Goal: Task Accomplishment & Management: Manage account settings

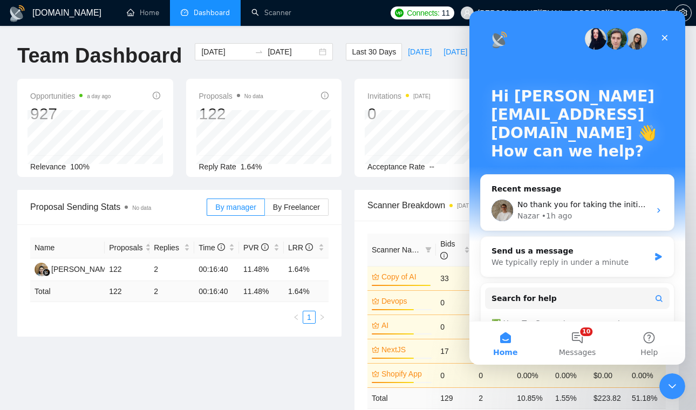
scroll to position [0, 80]
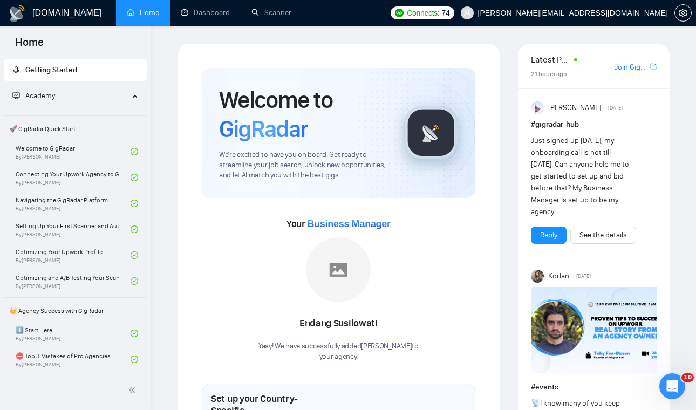
click at [129, 93] on div "Academy" at bounding box center [76, 96] width 144 height 22
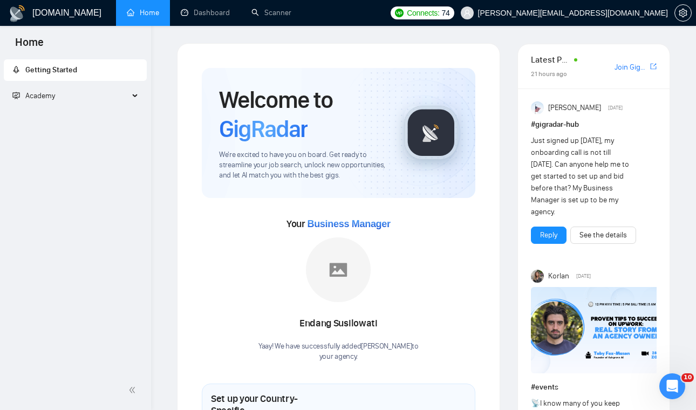
click at [129, 93] on div "Academy" at bounding box center [76, 96] width 144 height 22
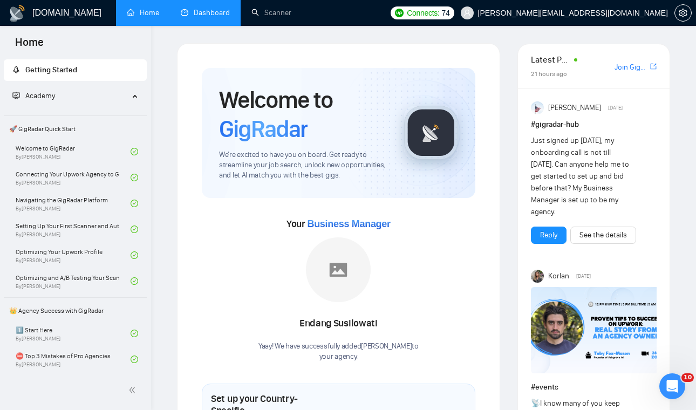
click at [194, 11] on link "Dashboard" at bounding box center [205, 12] width 49 height 9
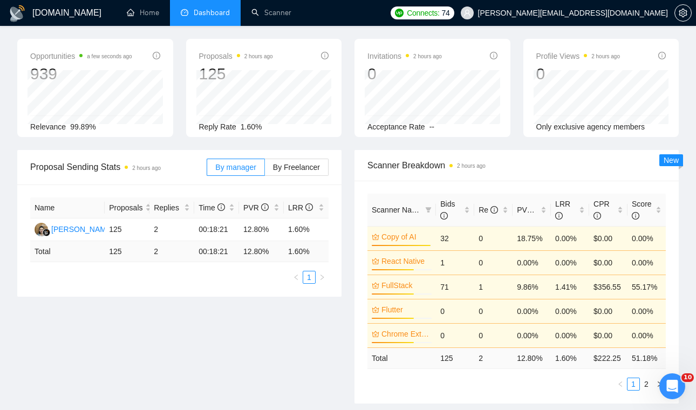
scroll to position [30, 0]
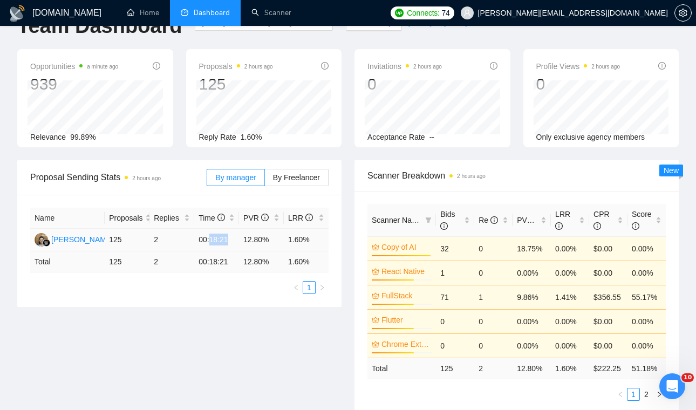
drag, startPoint x: 212, startPoint y: 241, endPoint x: 230, endPoint y: 243, distance: 18.5
click at [230, 243] on td "00:18:21" at bounding box center [216, 240] width 45 height 23
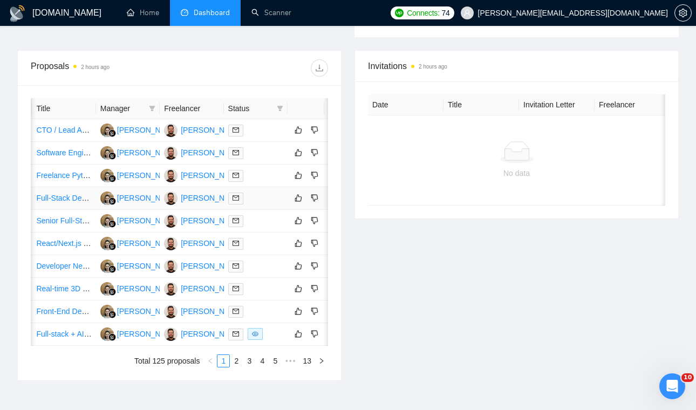
scroll to position [0, 80]
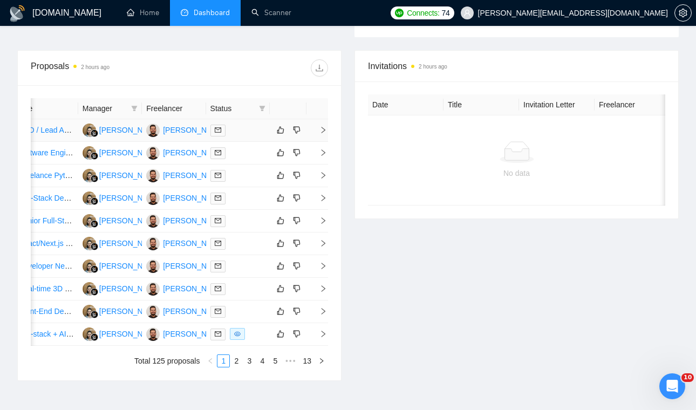
click at [325, 134] on icon "right" at bounding box center [323, 130] width 8 height 8
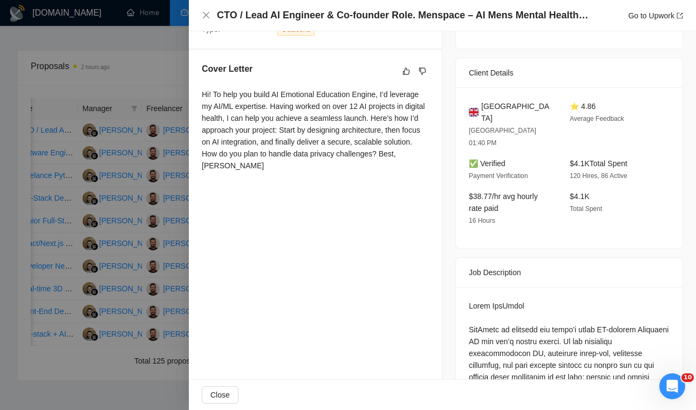
scroll to position [240, 0]
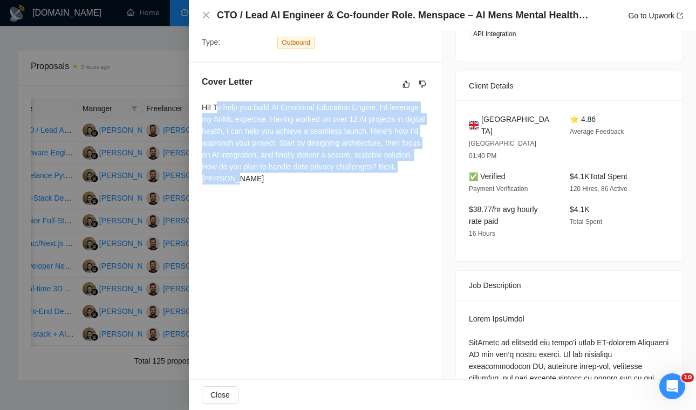
drag, startPoint x: 255, startPoint y: 177, endPoint x: 217, endPoint y: 105, distance: 81.8
click at [217, 105] on div "Hi! To help you build AI Emotional Education Engine, I’d leverage my AI/ML expe…" at bounding box center [315, 142] width 227 height 83
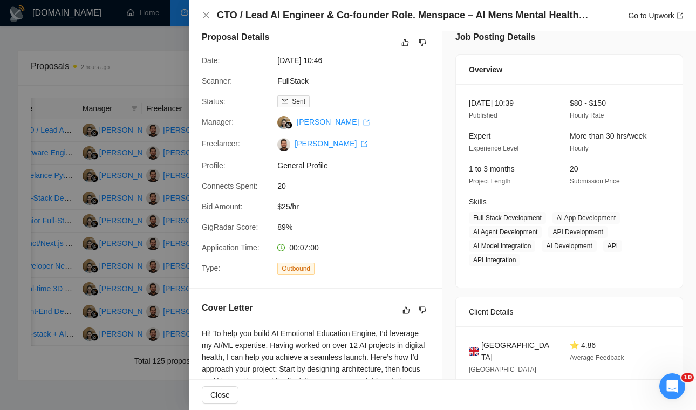
scroll to position [0, 0]
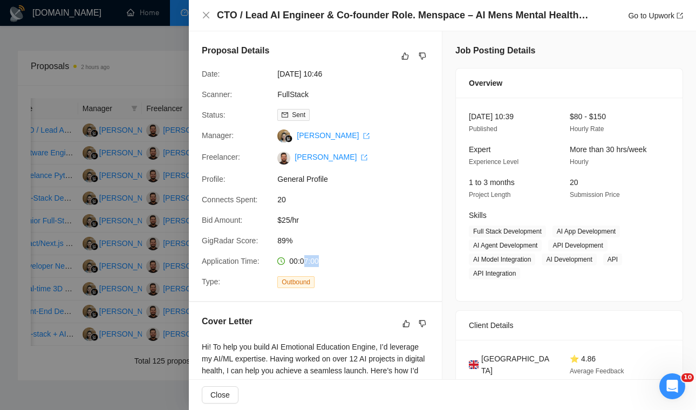
drag, startPoint x: 304, startPoint y: 261, endPoint x: 339, endPoint y: 264, distance: 34.6
click at [339, 264] on div "00:07:00" at bounding box center [330, 261] width 114 height 12
click at [209, 18] on icon "close" at bounding box center [206, 15] width 9 height 9
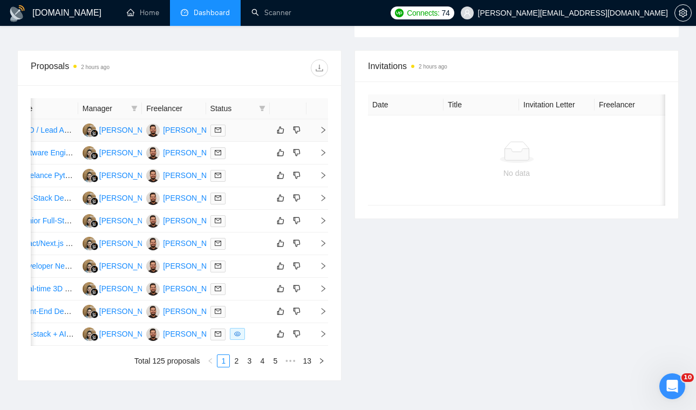
click at [326, 134] on icon "right" at bounding box center [323, 130] width 8 height 8
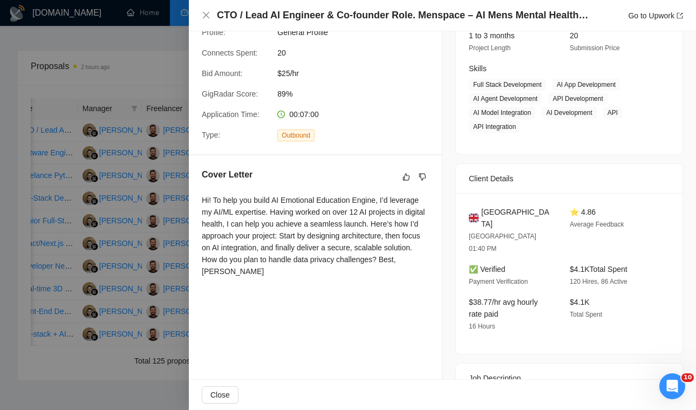
scroll to position [145, 0]
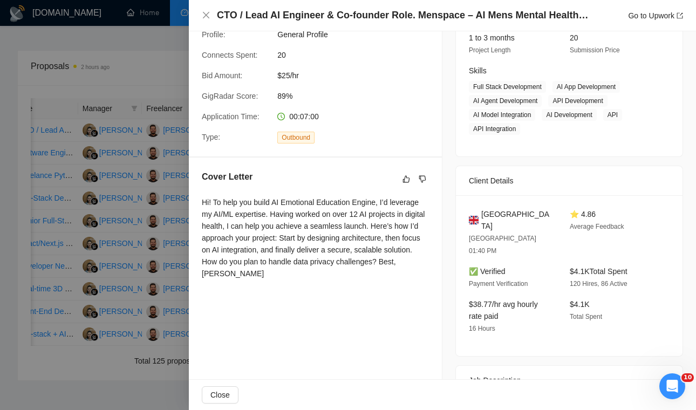
click at [158, 60] on div at bounding box center [348, 205] width 696 height 410
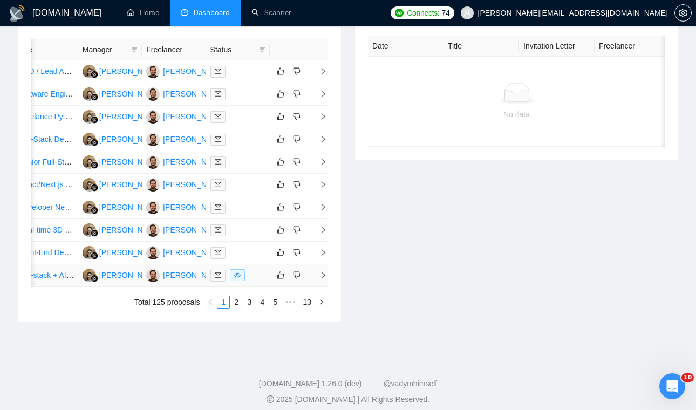
scroll to position [358, 0]
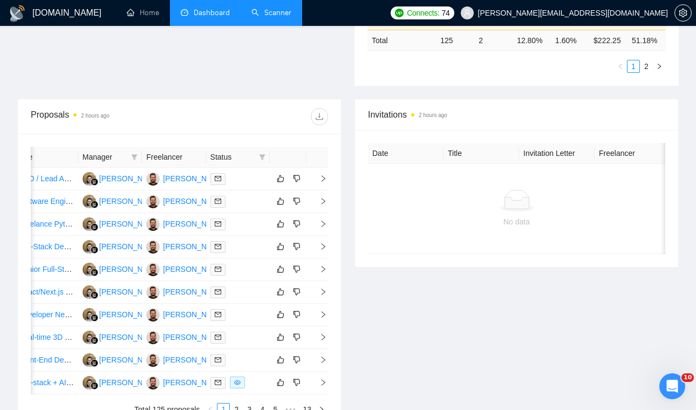
click at [283, 11] on link "Scanner" at bounding box center [271, 12] width 40 height 9
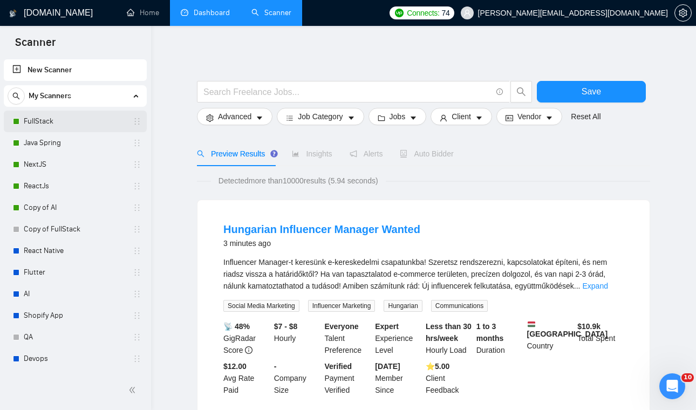
click at [95, 128] on link "FullStack" at bounding box center [75, 122] width 103 height 22
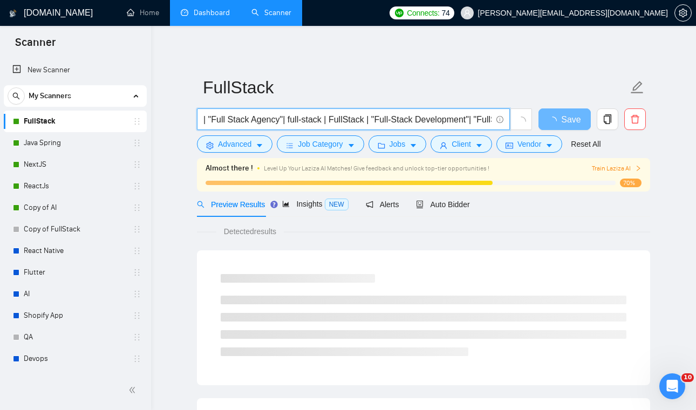
click at [254, 116] on input "| "Full Stack Agency"| full-stack | FullStack | "Full-Stack Development"| "Full…" at bounding box center [347, 119] width 288 height 13
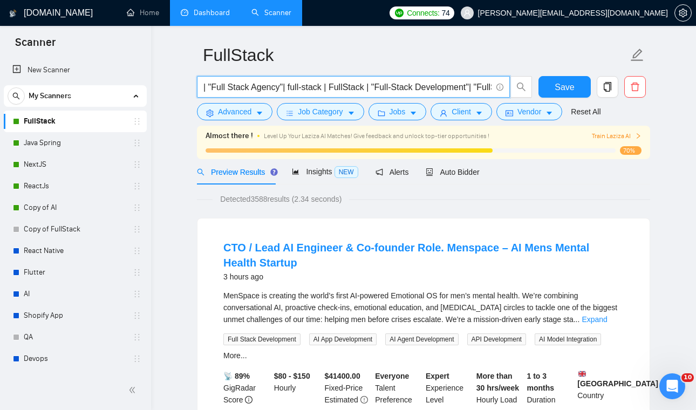
scroll to position [36, 0]
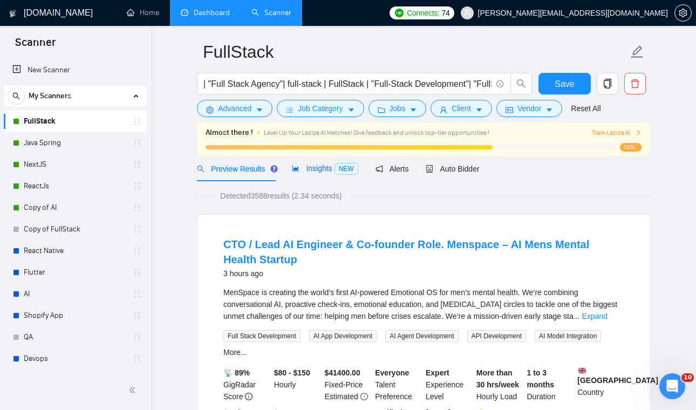
click at [327, 166] on span "Insights NEW" at bounding box center [325, 168] width 66 height 9
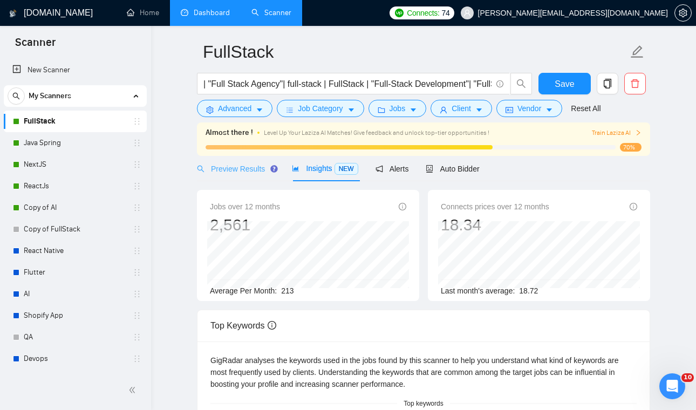
click at [252, 174] on div "Preview Results" at bounding box center [236, 168] width 78 height 25
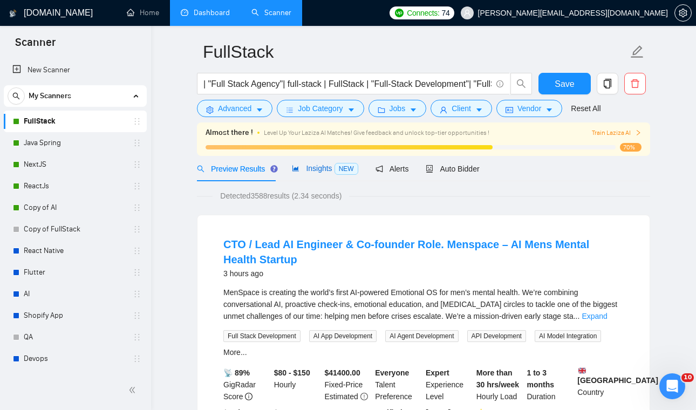
click at [320, 167] on span "Insights NEW" at bounding box center [325, 168] width 66 height 9
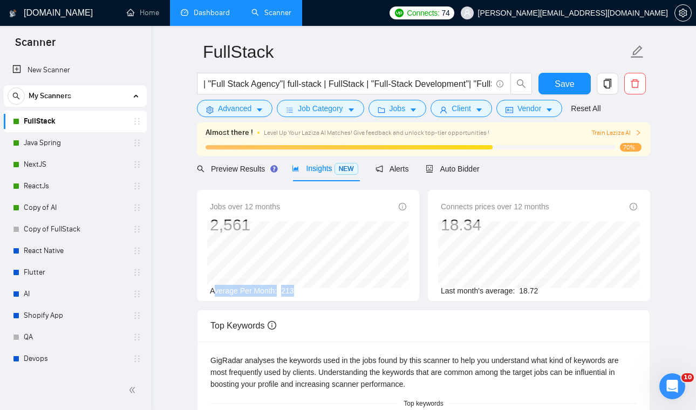
drag, startPoint x: 213, startPoint y: 290, endPoint x: 302, endPoint y: 296, distance: 88.7
click at [302, 296] on div "Average Per Month: 213" at bounding box center [308, 291] width 196 height 12
click at [254, 171] on span "Preview Results" at bounding box center [236, 169] width 78 height 9
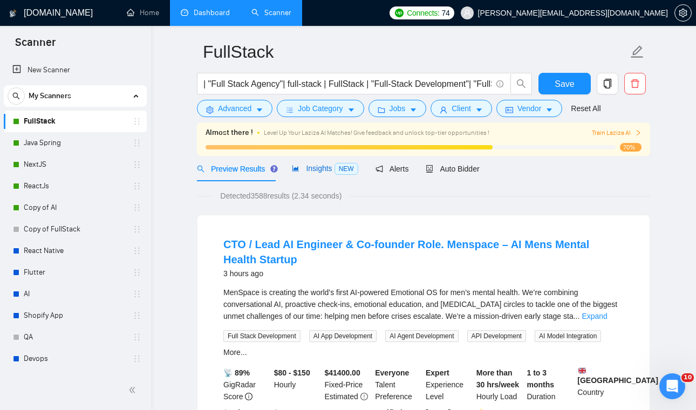
click at [336, 167] on span "NEW" at bounding box center [346, 169] width 24 height 12
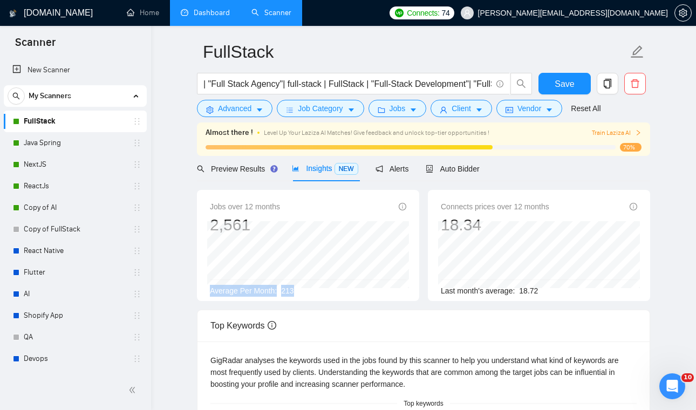
click at [271, 283] on div "Jobs over 12 months 2,561 Dec 2024 180 Average Per Month: 213" at bounding box center [308, 249] width 196 height 96
click at [402, 171] on span "Alerts" at bounding box center [391, 169] width 33 height 9
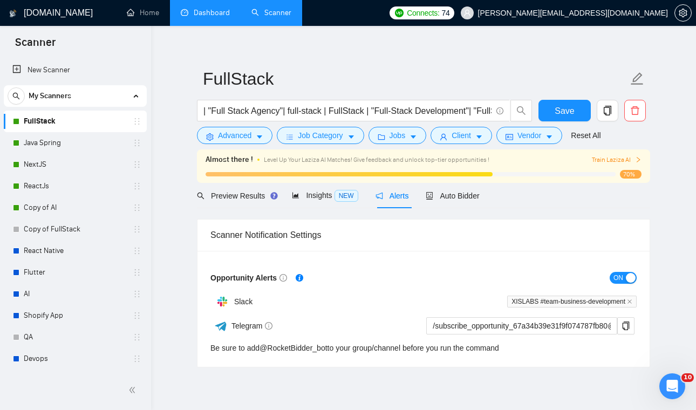
scroll to position [10, 0]
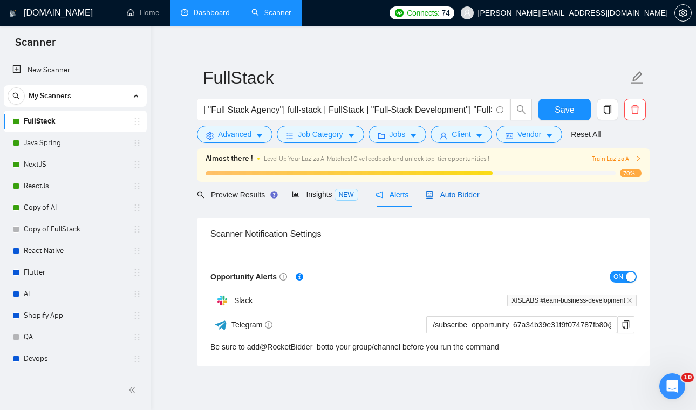
click at [472, 195] on span "Auto Bidder" at bounding box center [452, 194] width 53 height 9
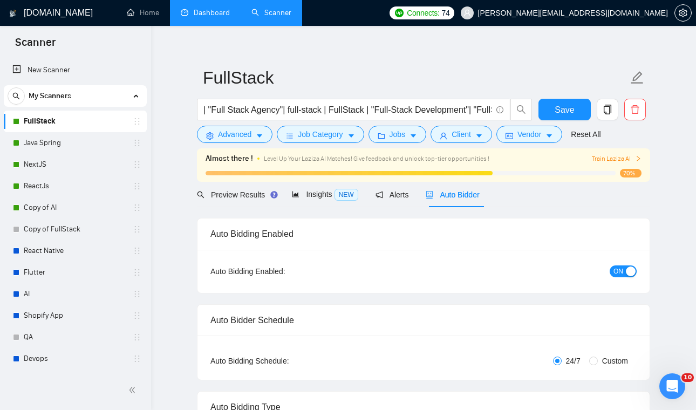
checkbox input "true"
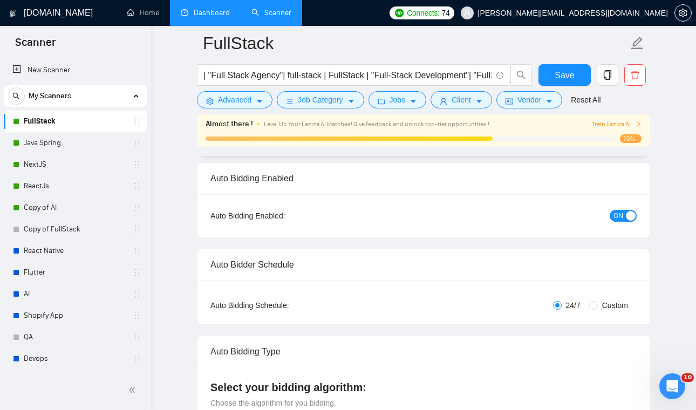
scroll to position [76, 0]
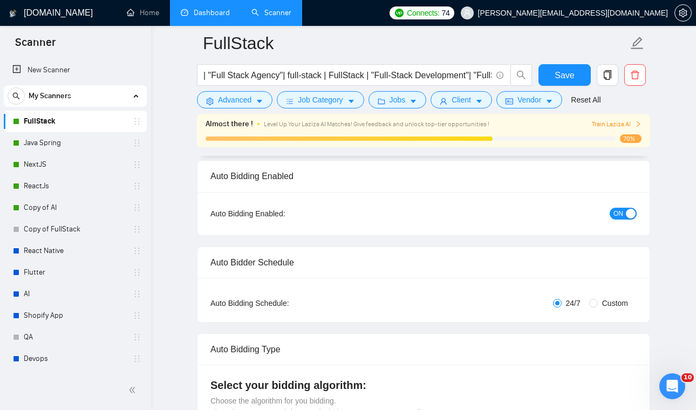
click at [625, 216] on button "ON" at bounding box center [623, 214] width 27 height 12
click at [625, 216] on span "OFF" at bounding box center [626, 214] width 13 height 12
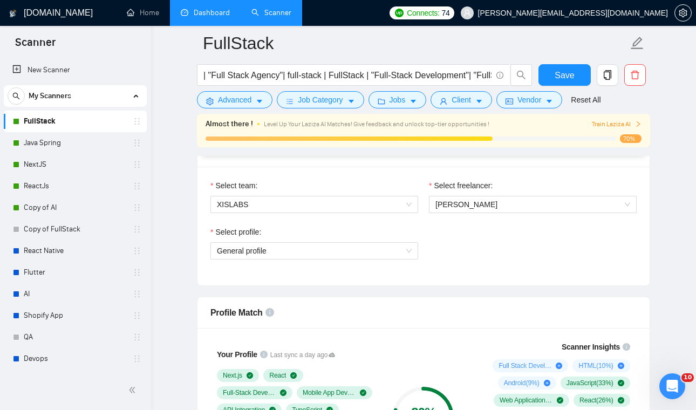
scroll to position [549, 0]
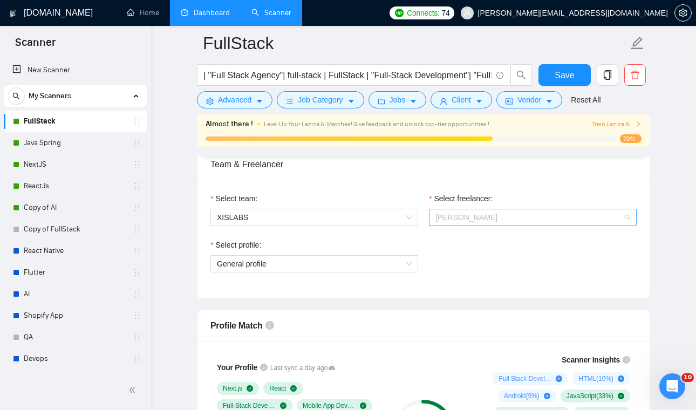
click at [511, 216] on span "[PERSON_NAME]" at bounding box center [532, 217] width 195 height 16
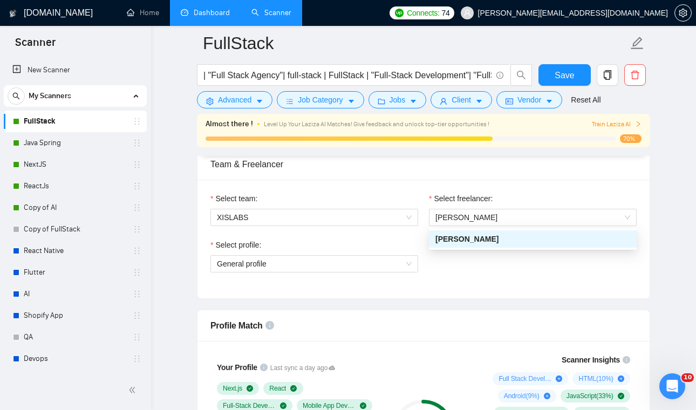
click at [321, 273] on div "Select profile: General profile" at bounding box center [314, 262] width 218 height 46
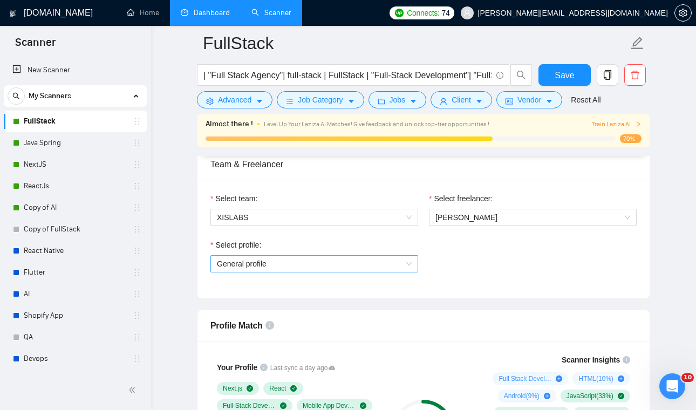
click at [322, 264] on span "General profile" at bounding box center [314, 264] width 195 height 16
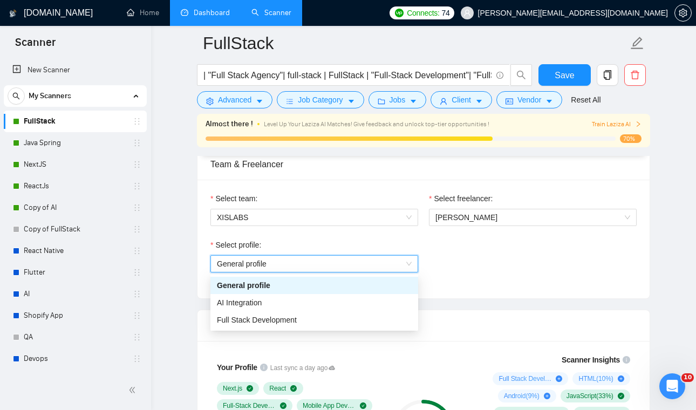
click at [361, 264] on span "General profile" at bounding box center [314, 264] width 195 height 16
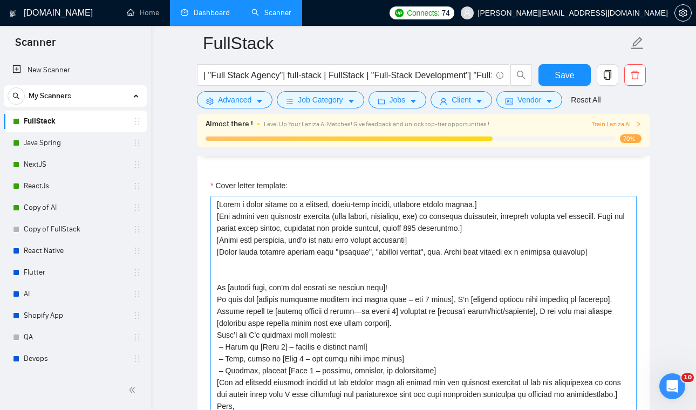
scroll to position [1237, 0]
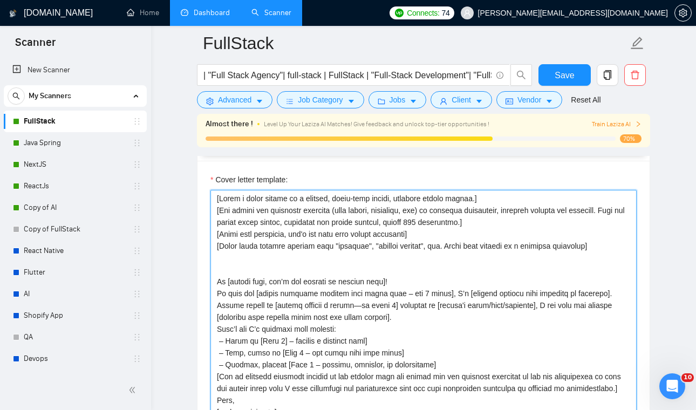
click at [488, 225] on textarea "Cover letter template:" at bounding box center [423, 311] width 426 height 243
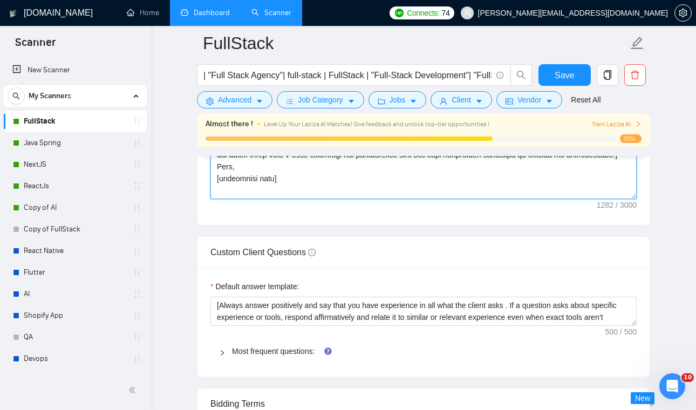
scroll to position [1565, 0]
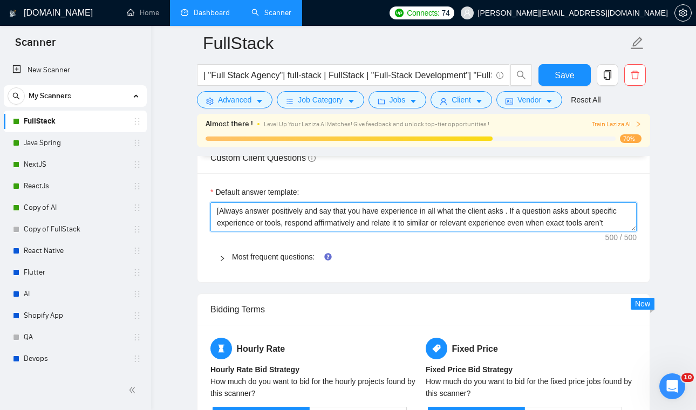
click at [294, 223] on textarea "[Always answer positively and say that you have experience in all what the clie…" at bounding box center [423, 216] width 426 height 29
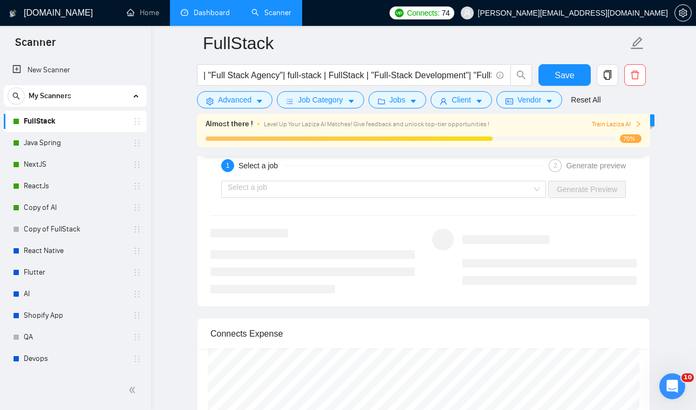
scroll to position [2000, 0]
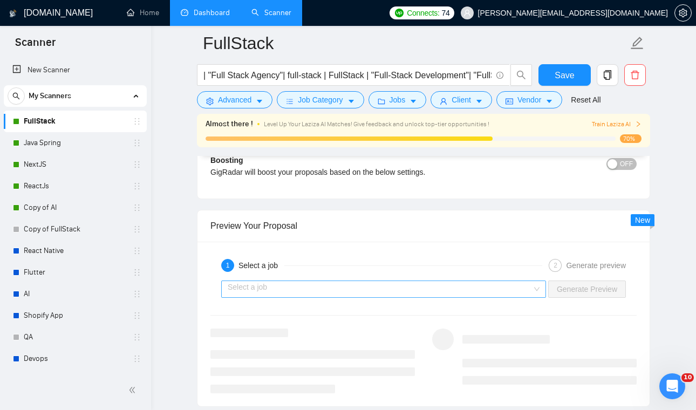
click at [311, 284] on input "search" at bounding box center [380, 289] width 304 height 16
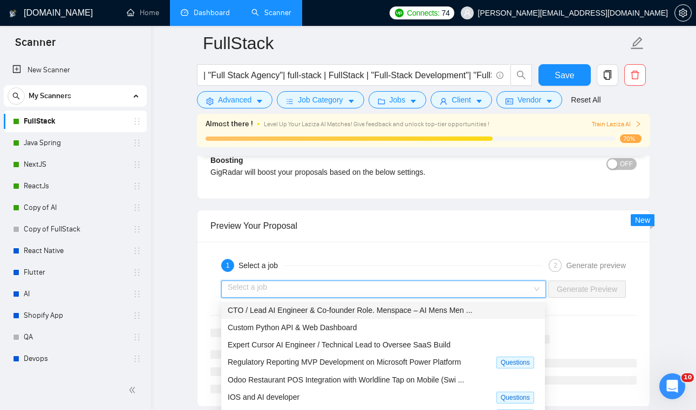
click at [318, 308] on span "CTO / Lead AI Engineer & Co-founder Role. Menspace – AI Mens Men ..." at bounding box center [350, 310] width 244 height 9
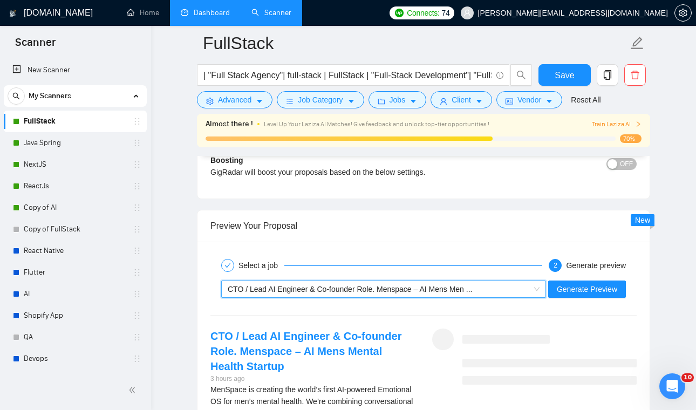
click at [448, 286] on span "CTO / Lead AI Engineer & Co-founder Role. Menspace – AI Mens Men ..." at bounding box center [350, 289] width 244 height 9
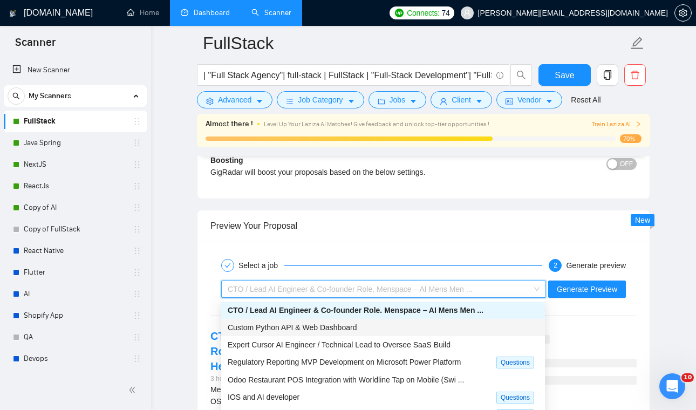
click at [495, 255] on div "Select a job 2 Generate preview" at bounding box center [423, 266] width 426 height 22
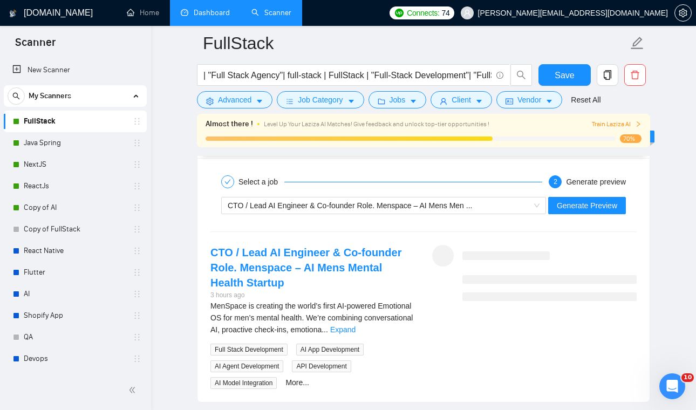
scroll to position [2082, 0]
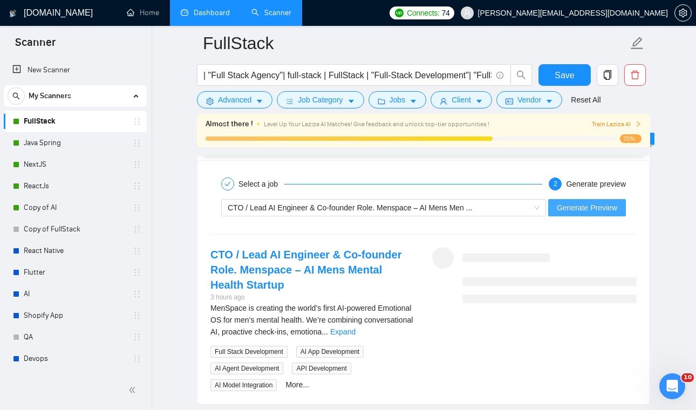
click at [568, 206] on span "Generate Preview" at bounding box center [587, 208] width 60 height 12
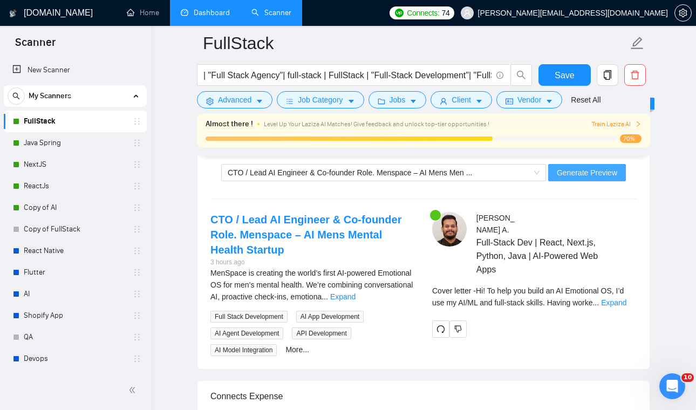
scroll to position [2135, 0]
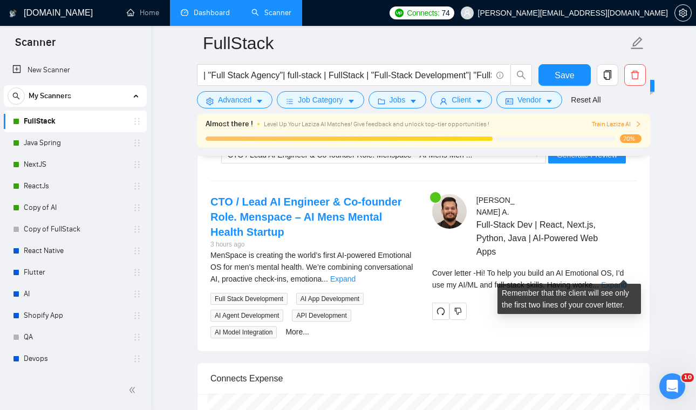
click at [619, 281] on link "Expand" at bounding box center [613, 285] width 25 height 9
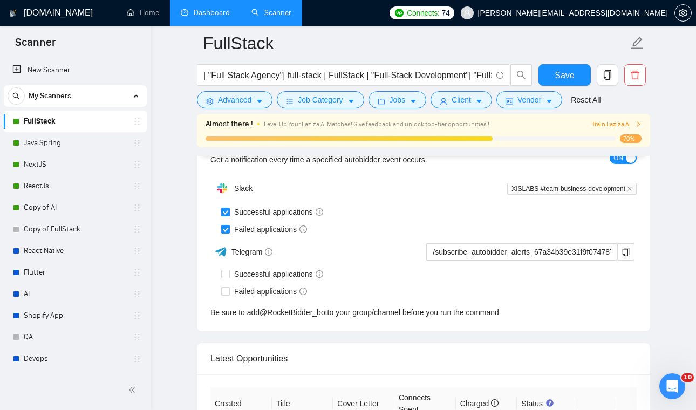
scroll to position [2592, 0]
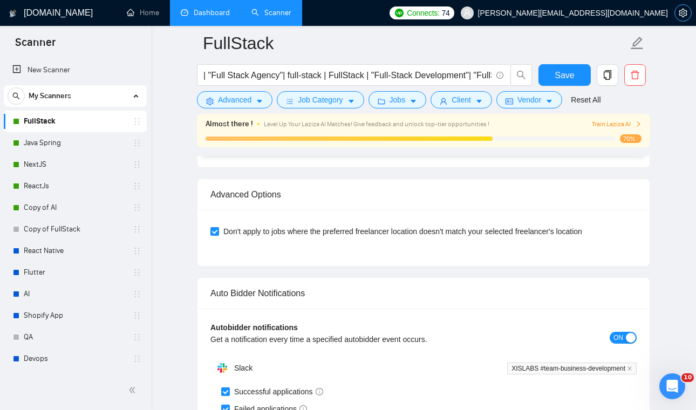
click at [684, 12] on icon "setting" at bounding box center [683, 13] width 9 height 9
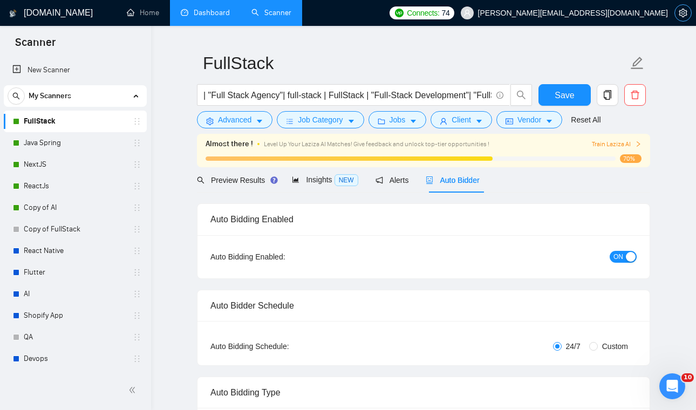
scroll to position [0, 0]
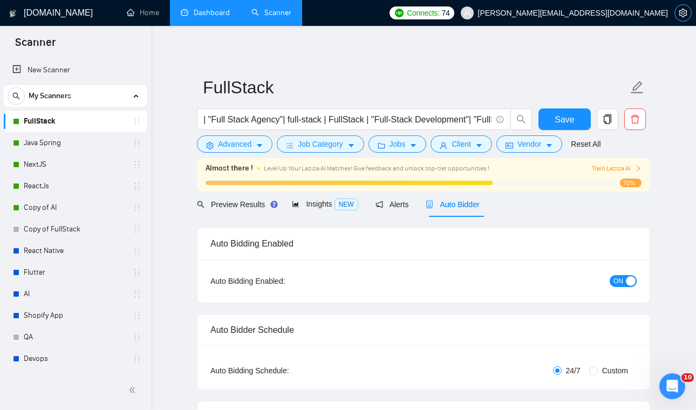
click at [679, 15] on icon "setting" at bounding box center [683, 13] width 9 height 9
click at [556, 117] on span "Save" at bounding box center [564, 119] width 19 height 13
click at [682, 19] on button "button" at bounding box center [682, 12] width 17 height 17
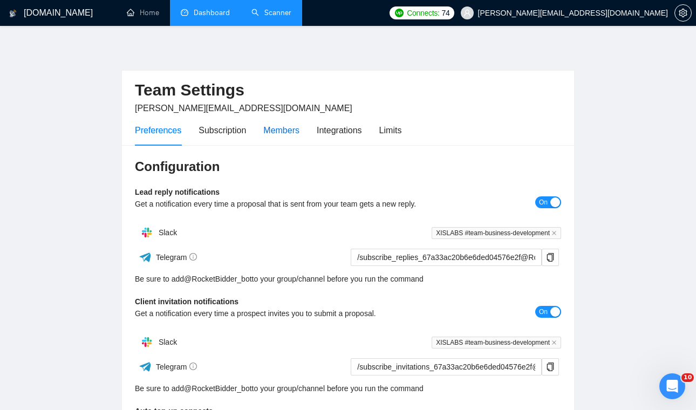
click at [293, 124] on div "Members" at bounding box center [281, 130] width 36 height 13
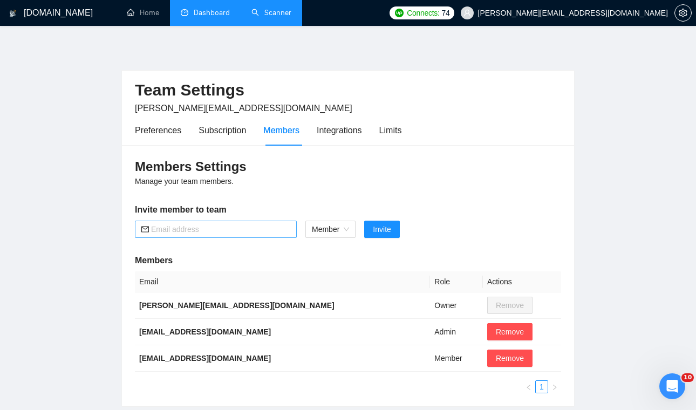
click at [242, 224] on input "text" at bounding box center [220, 229] width 139 height 12
type input "sales@xislabs.com"
click at [383, 227] on span "Invite" at bounding box center [382, 229] width 18 height 12
click at [230, 17] on link "Dashboard" at bounding box center [205, 12] width 49 height 9
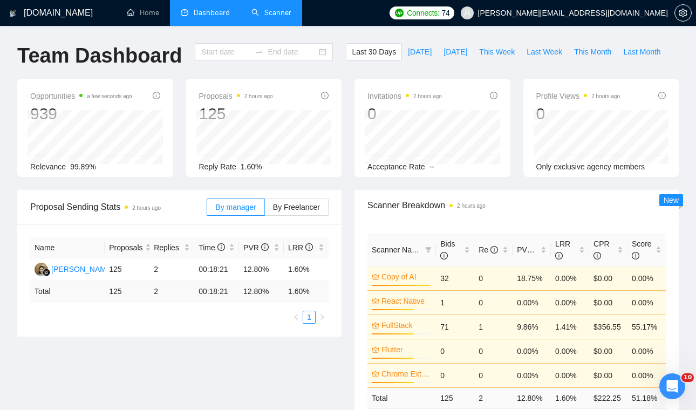
type input "2025-07-28"
type input "2025-08-27"
click at [147, 8] on link "Home" at bounding box center [143, 12] width 32 height 9
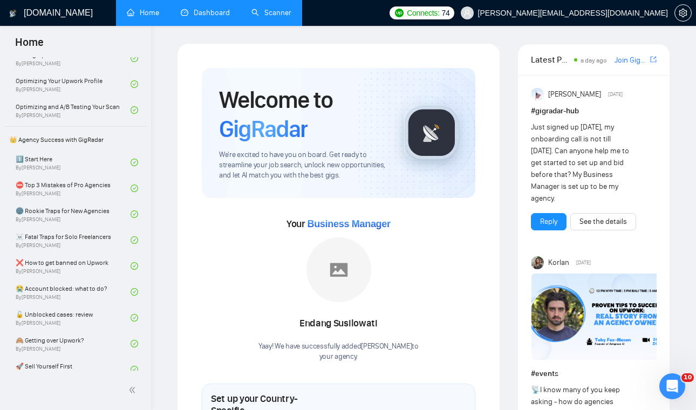
scroll to position [175, 0]
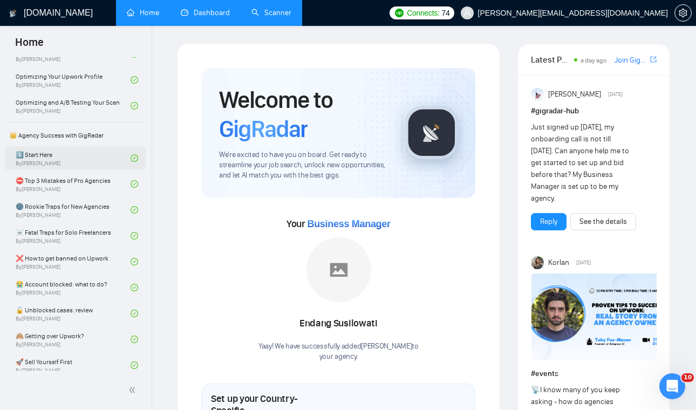
click at [96, 161] on link "1️⃣ Start Here By Vadym Ovcharenko" at bounding box center [73, 158] width 115 height 24
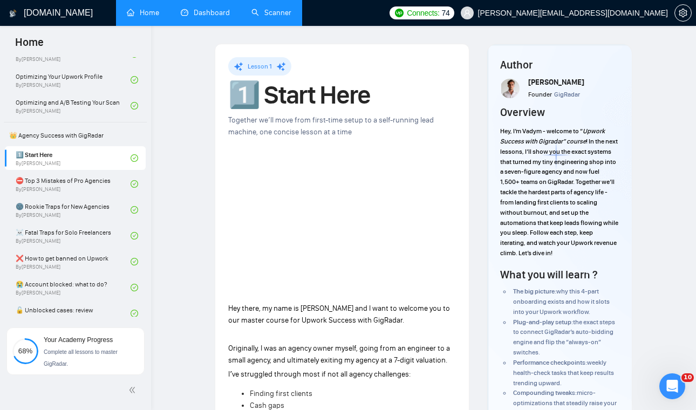
click at [265, 17] on link "Scanner" at bounding box center [271, 12] width 40 height 9
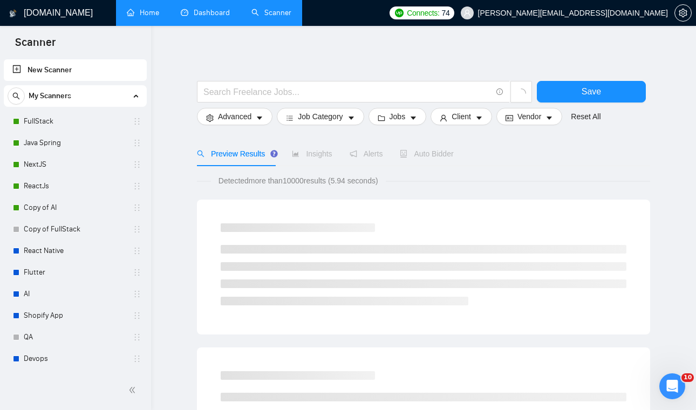
click at [216, 17] on link "Dashboard" at bounding box center [205, 12] width 49 height 9
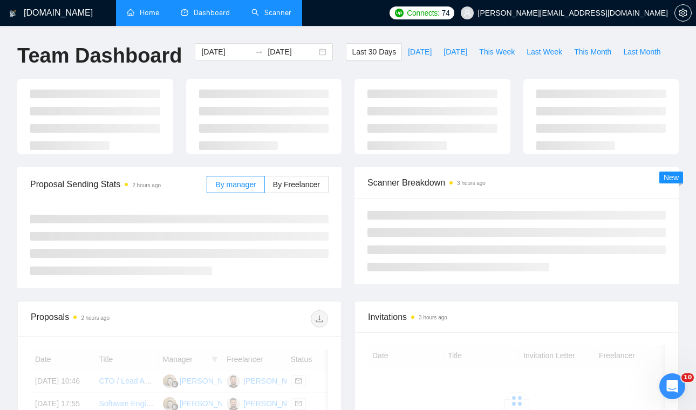
scroll to position [20, 0]
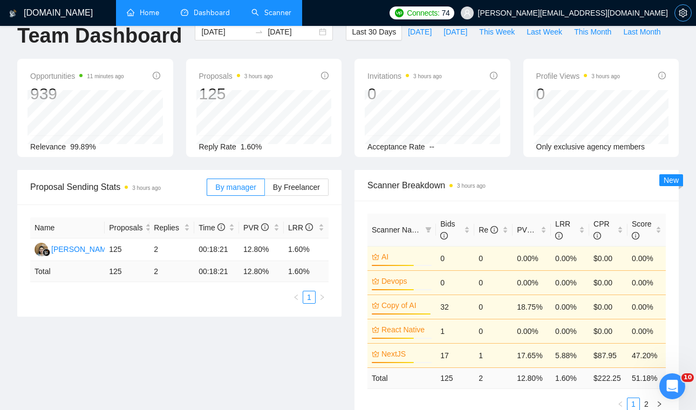
click at [685, 18] on button "button" at bounding box center [682, 12] width 17 height 17
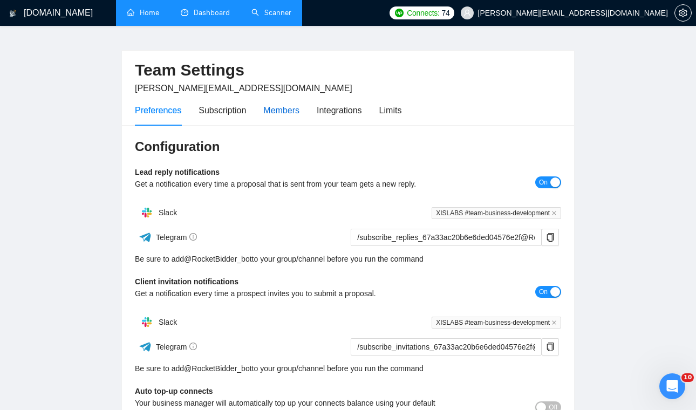
click at [299, 114] on div "Members" at bounding box center [281, 110] width 36 height 13
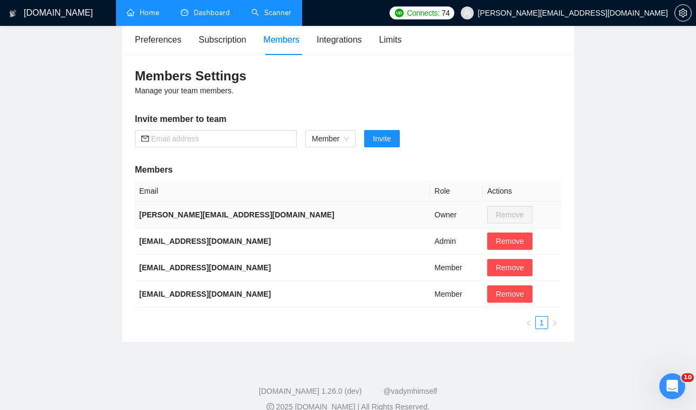
scroll to position [106, 0]
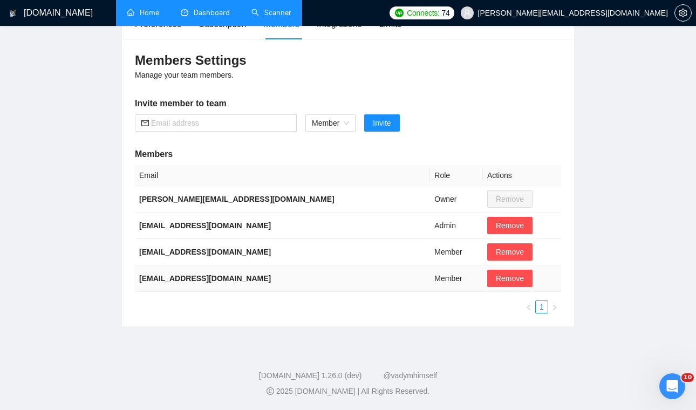
click at [430, 282] on td "Member" at bounding box center [456, 278] width 53 height 26
click at [329, 123] on span "Member" at bounding box center [330, 123] width 37 height 16
click at [326, 139] on div "Admin" at bounding box center [331, 145] width 38 height 12
click at [496, 249] on span "Remove" at bounding box center [510, 252] width 28 height 12
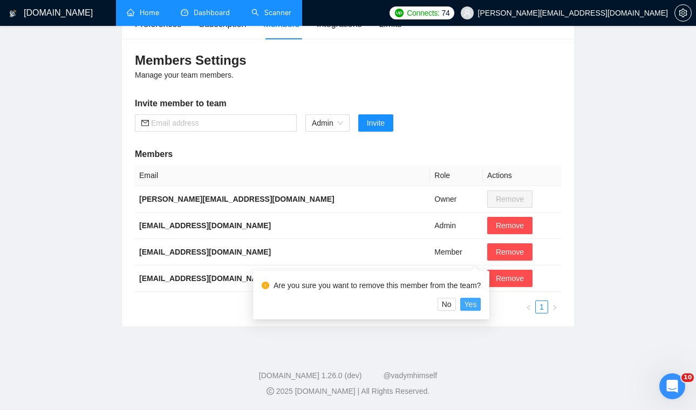
drag, startPoint x: 482, startPoint y: 306, endPoint x: 500, endPoint y: 363, distance: 59.4
click at [515, 304] on body "GigRadar.io Home Dashboard Scanner Connects: 74 ahmad.abbas@xislabs.com Team Se…" at bounding box center [348, 99] width 696 height 410
click at [450, 304] on span "No" at bounding box center [447, 304] width 10 height 12
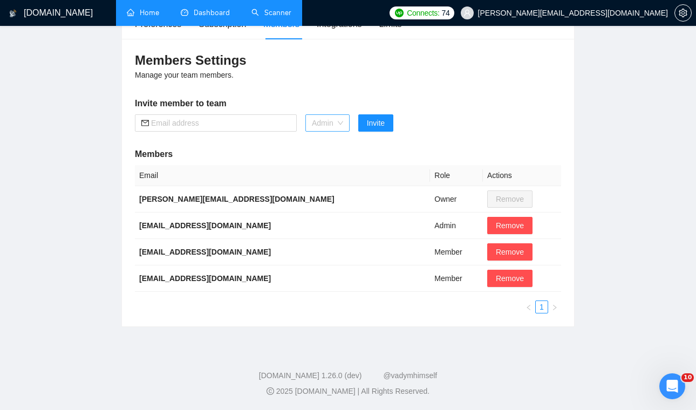
click at [320, 118] on span "Admin" at bounding box center [327, 123] width 31 height 16
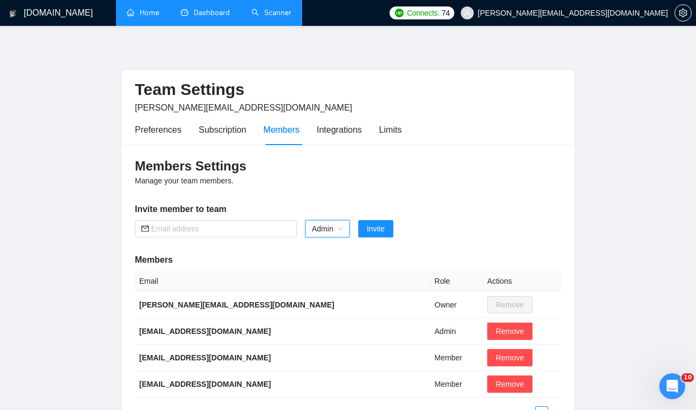
scroll to position [0, 0]
click at [148, 11] on link "Home" at bounding box center [143, 12] width 32 height 9
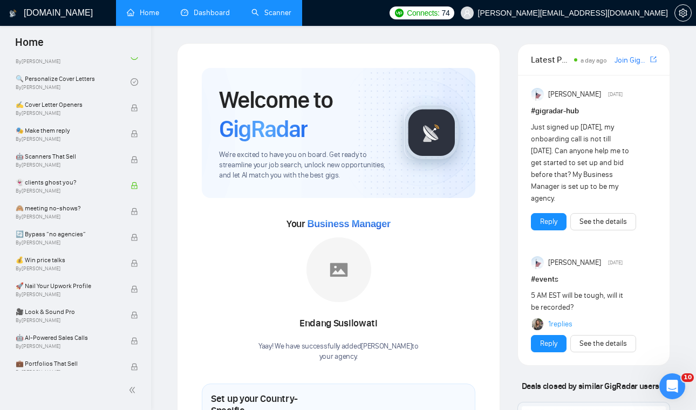
scroll to position [674, 0]
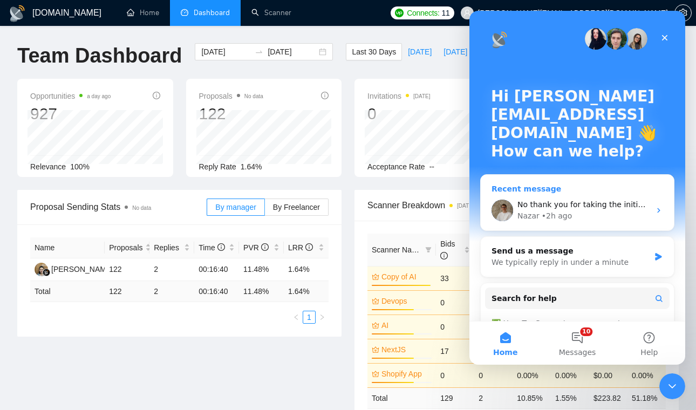
scroll to position [0, 80]
click at [666, 36] on icon "Close" at bounding box center [665, 38] width 6 height 6
